Goal: Information Seeking & Learning: Find specific fact

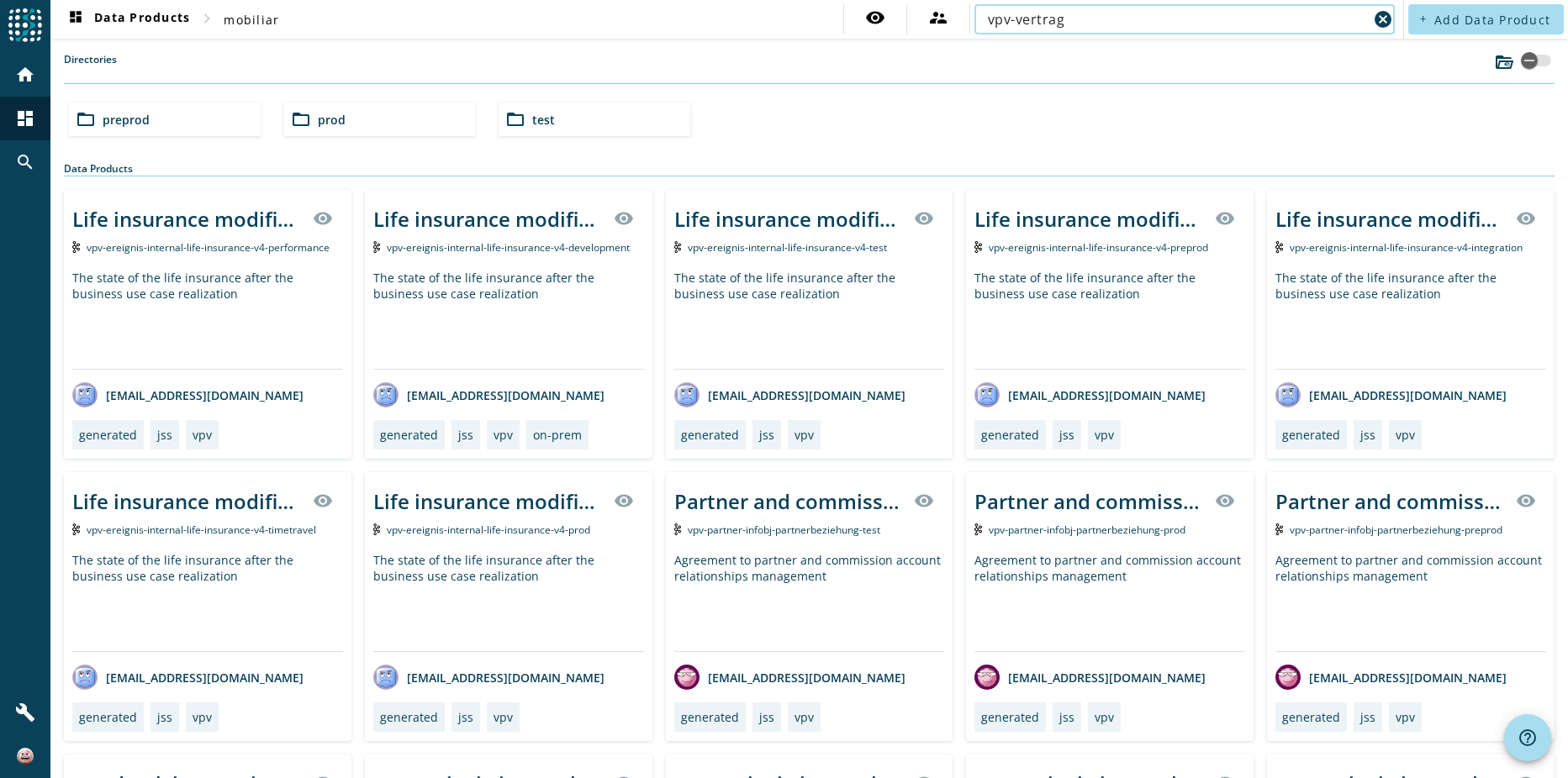
type input "vpv-vertrag"
click at [487, 29] on nav "dashboard Data Products chevron_right mobiliar visibility supervisor_account vp…" at bounding box center [726, 20] width 1353 height 39
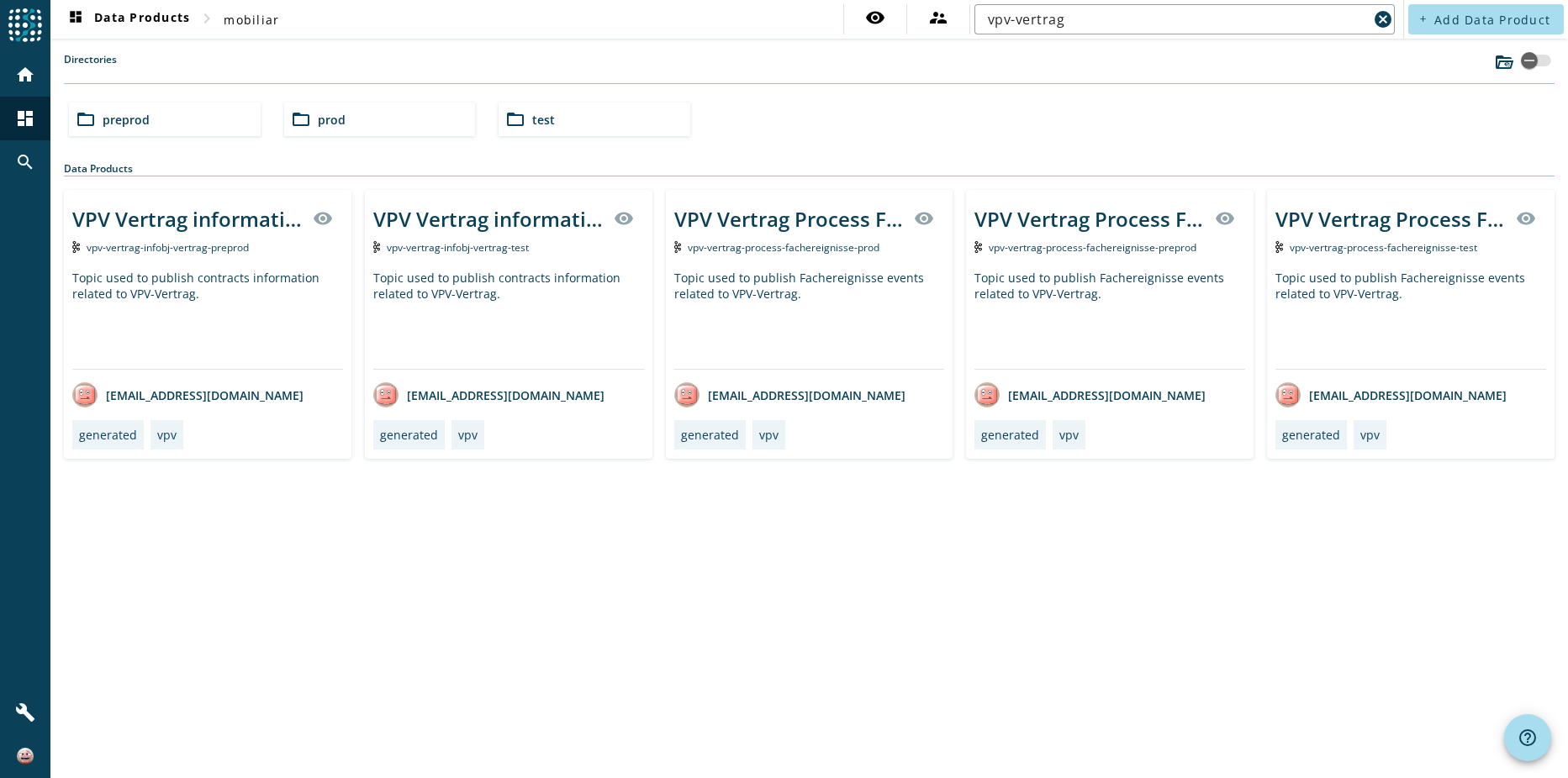
click at [168, 239] on div "vpv-vertrag-infobj-vertrag-preprod" at bounding box center [208, 247] width 271 height 18
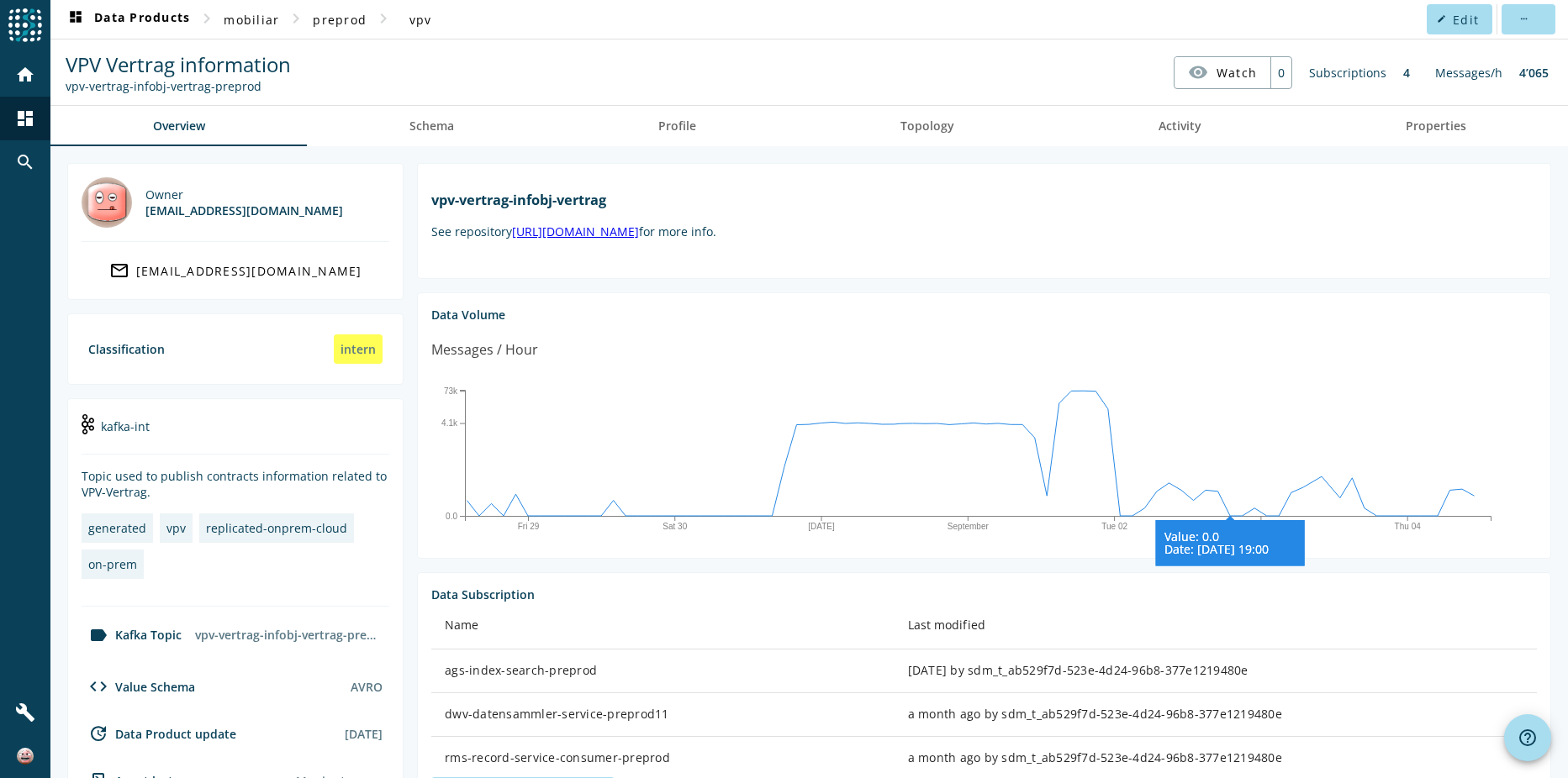
click at [1232, 497] on icon "Fri 29 [DATE] September Tue 02 Wed 03 Thu 04 0.0 4.1k 73k Value: 0.0 Date: [DAT…" at bounding box center [978, 457] width 1093 height 168
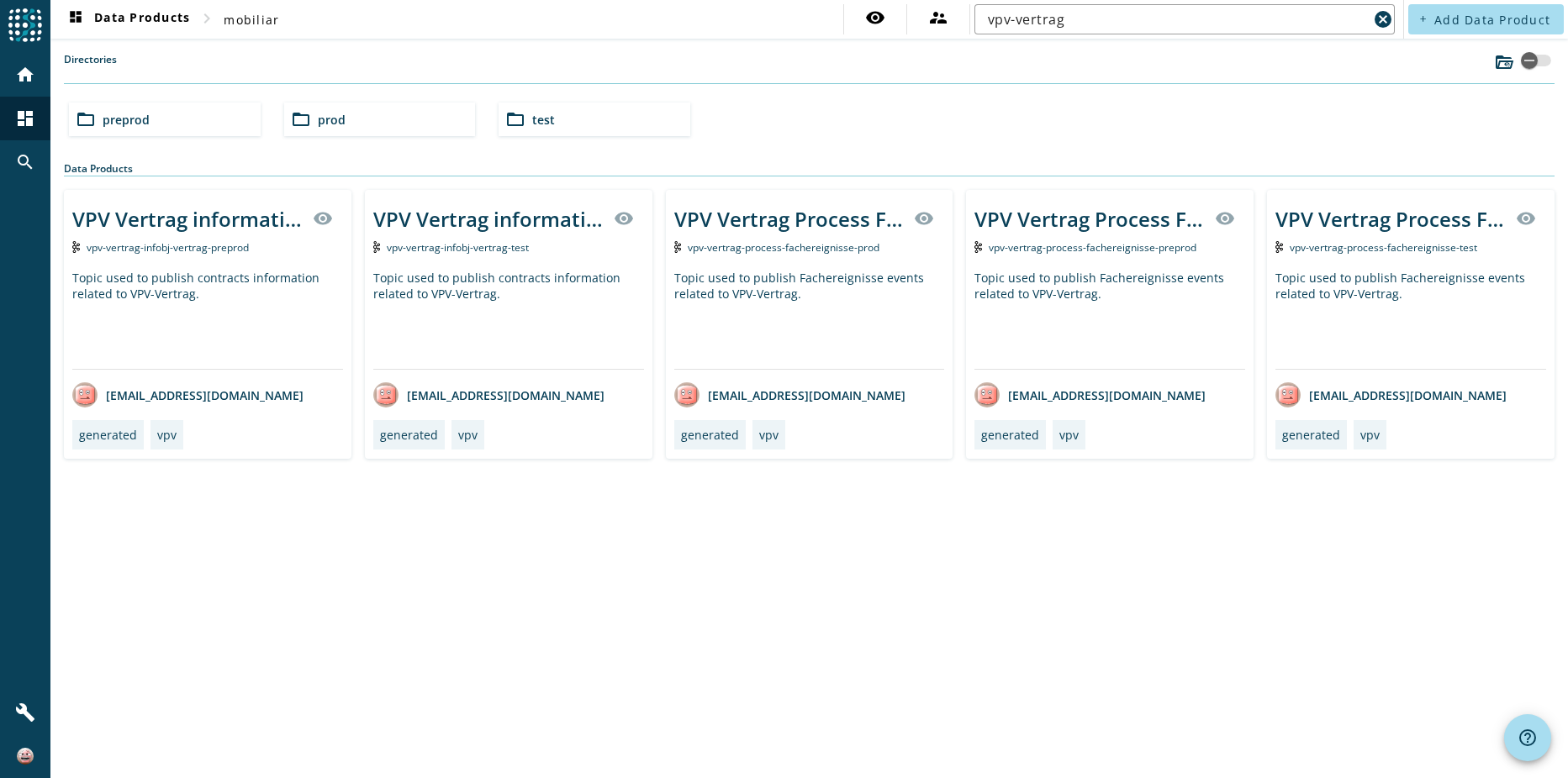
click at [798, 270] on div "Topic used to publish Fachereignisse events related to VPV-Vertrag." at bounding box center [809, 319] width 271 height 100
click at [1099, 21] on input "vpv-vertrag" at bounding box center [1178, 20] width 380 height 20
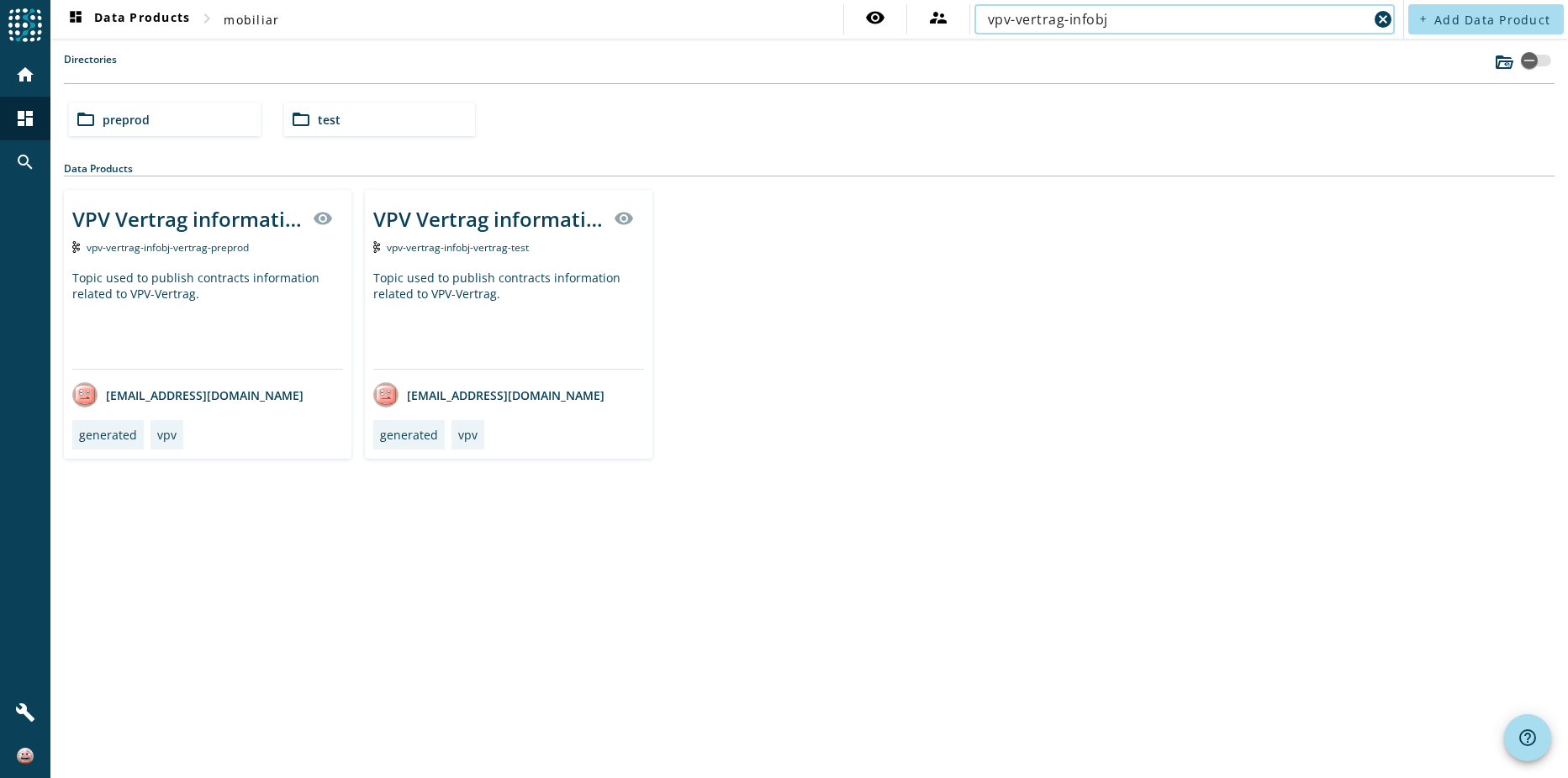
drag, startPoint x: 1217, startPoint y: 21, endPoint x: 704, endPoint y: 15, distance: 513.0
click at [704, 15] on nav "dashboard Data Products chevron_right mobiliar visibility supervisor_account vp…" at bounding box center [726, 20] width 1353 height 39
paste input "-vertrag"
type input "vpv-vertrag-infobj-vertrag"
click at [657, 54] on div "Directories" at bounding box center [809, 68] width 1491 height 32
